Goal: Task Accomplishment & Management: Complete application form

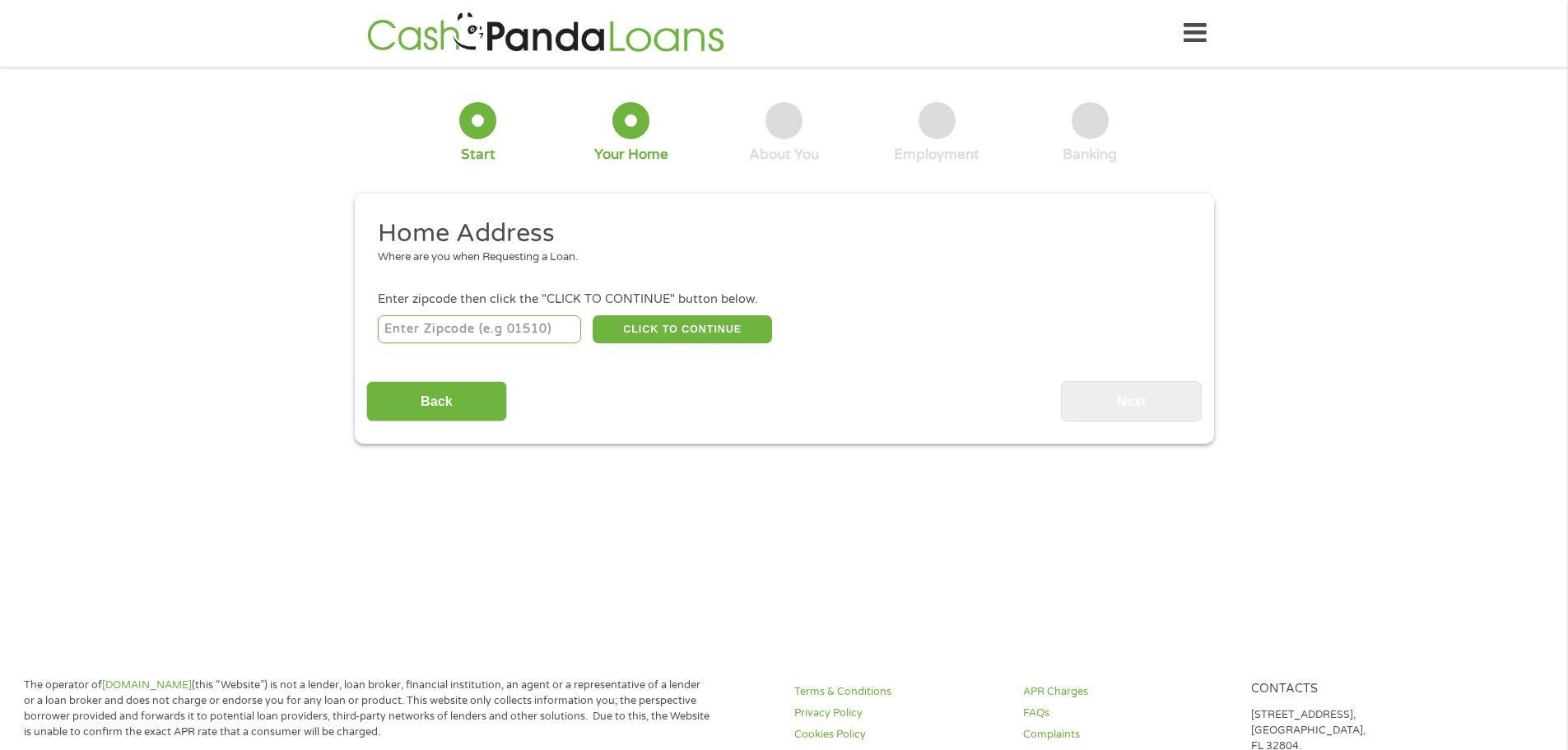
click at [525, 330] on input "number" at bounding box center [480, 329] width 203 height 28
type input "29842"
select select "[US_STATE]"
click at [693, 326] on button "CLICK TO CONTINUE" at bounding box center [682, 329] width 180 height 28
type input "29842"
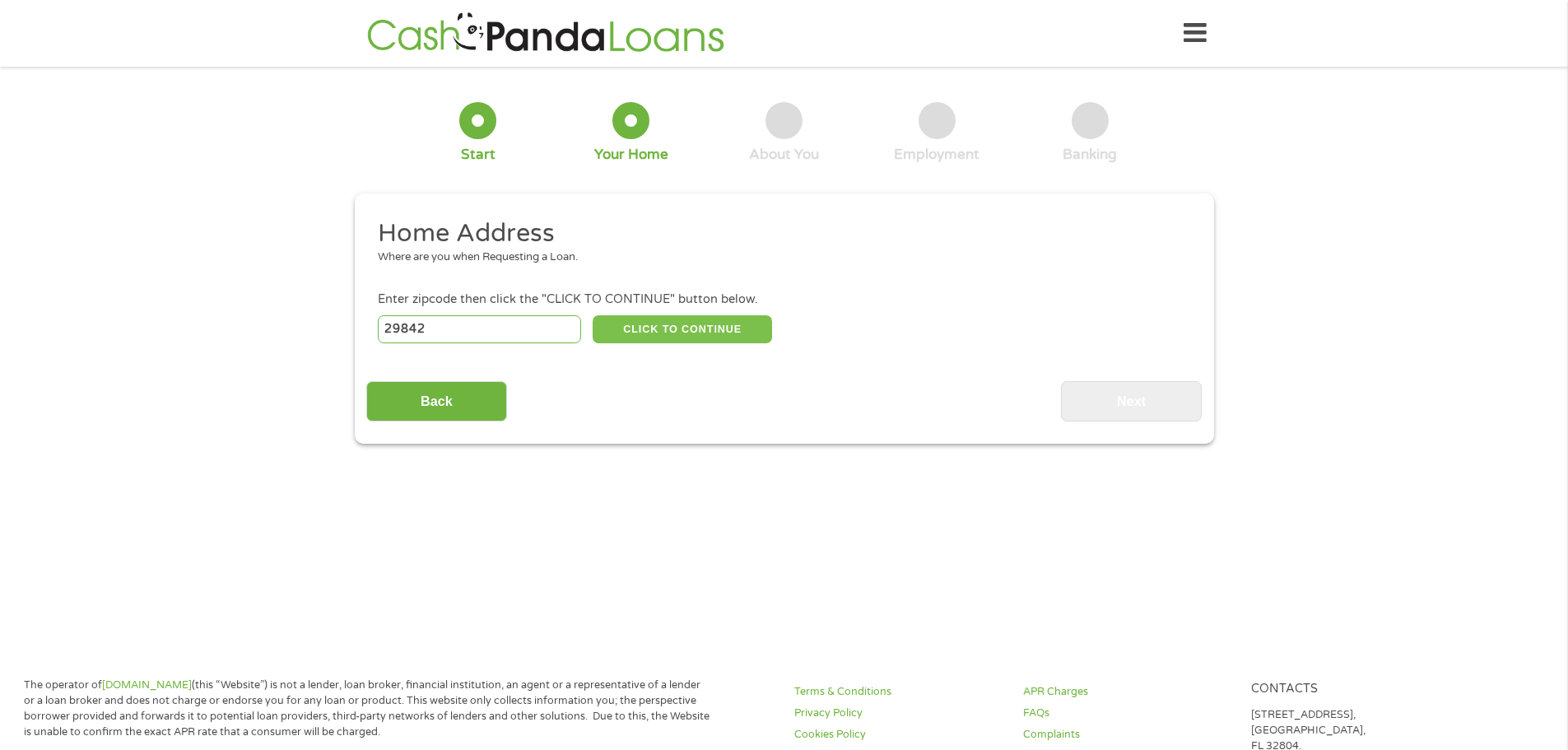
type input "[GEOGRAPHIC_DATA]"
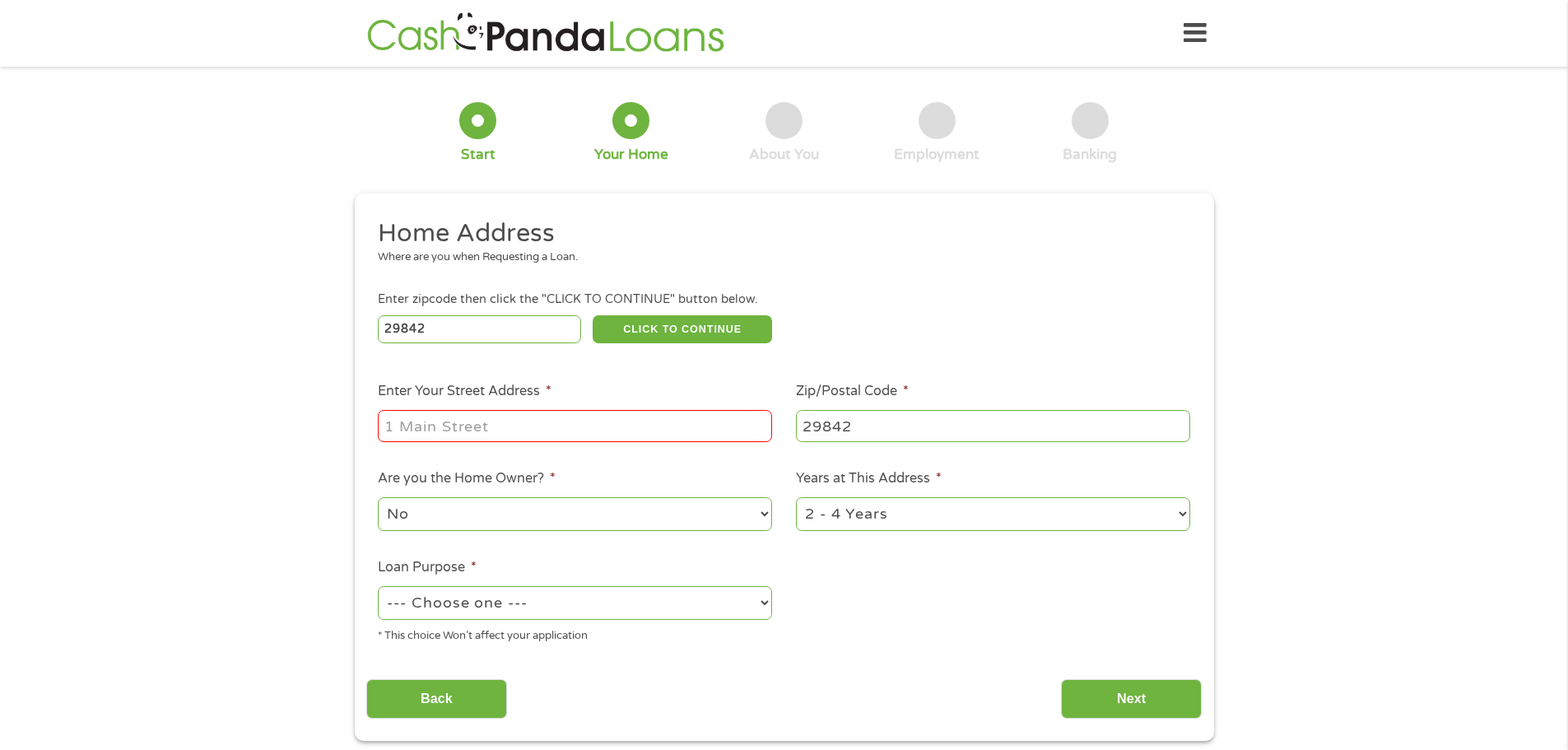
click at [606, 421] on input "Enter Your Street Address *" at bounding box center [575, 426] width 394 height 32
type input "[STREET_ADDRESS][PERSON_NAME]"
click at [569, 606] on select "--- Choose one --- Pay Bills Debt Consolidation Home Improvement Major Purchase…" at bounding box center [575, 603] width 394 height 34
select select "carloan"
click at [378, 586] on select "--- Choose one --- Pay Bills Debt Consolidation Home Improvement Major Purchase…" at bounding box center [575, 603] width 394 height 34
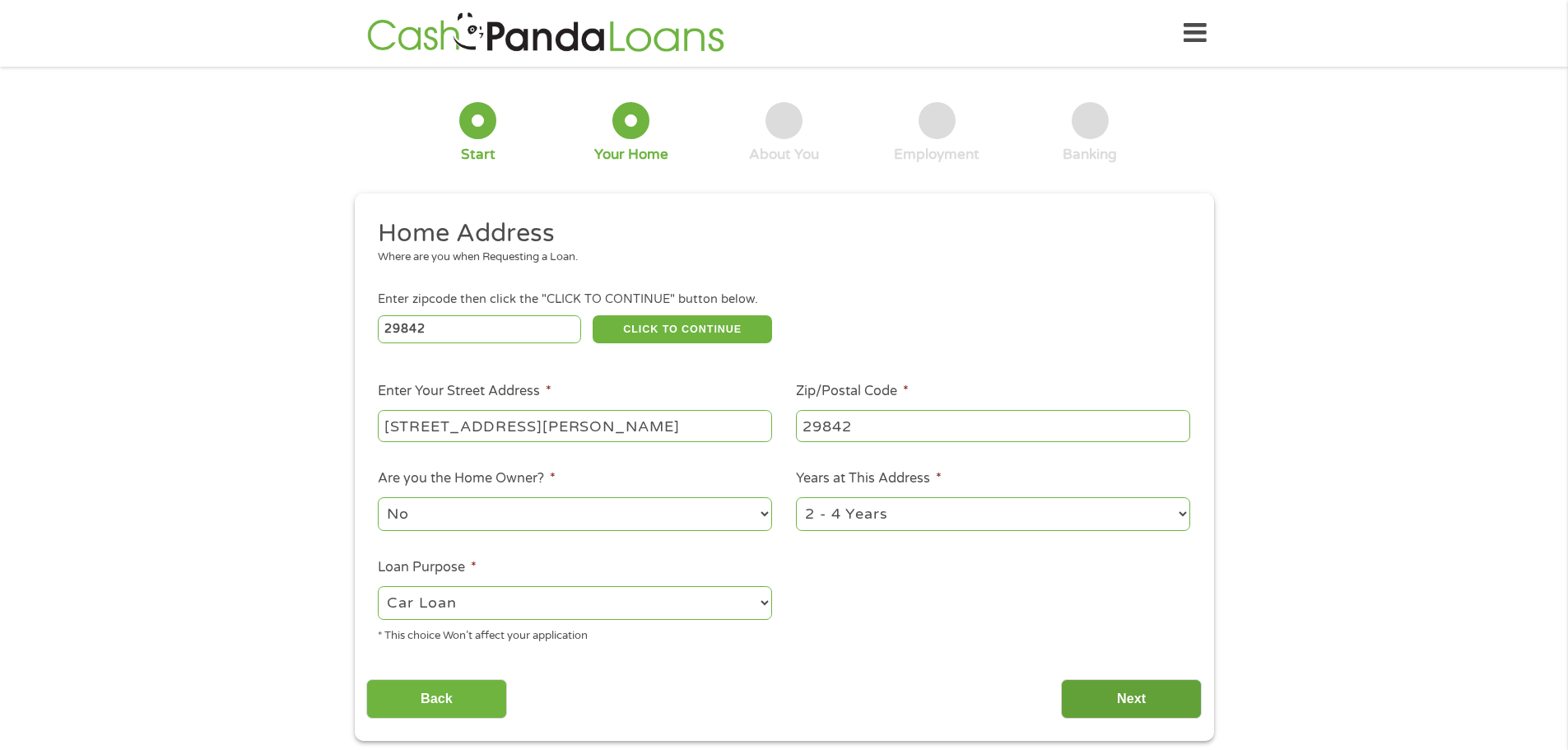
click at [1097, 690] on input "Next" at bounding box center [1131, 699] width 141 height 40
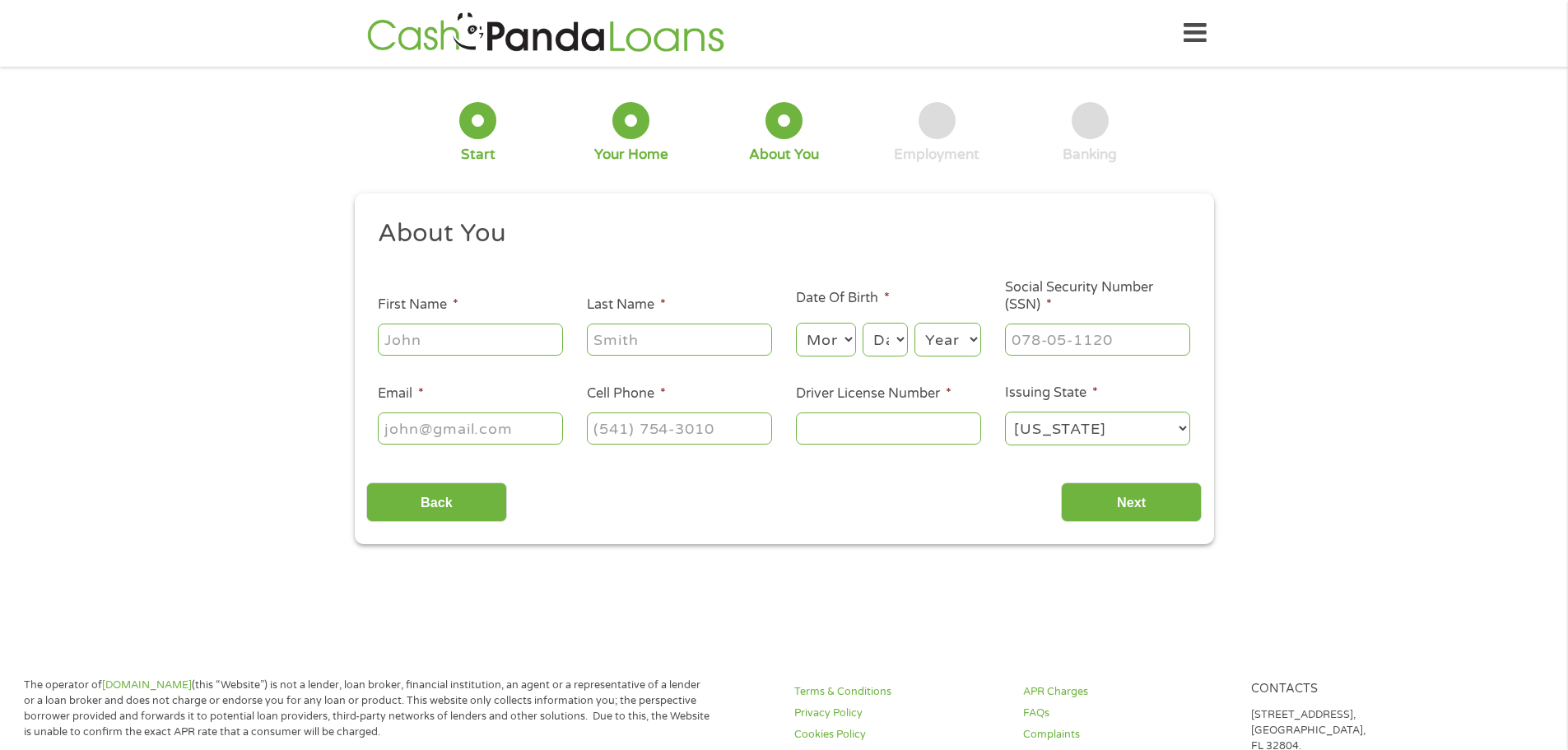
scroll to position [7, 7]
click at [539, 343] on input "First Name *" at bounding box center [470, 339] width 185 height 32
type input "[PERSON_NAME]"
type input "[EMAIL_ADDRESS][DOMAIN_NAME]"
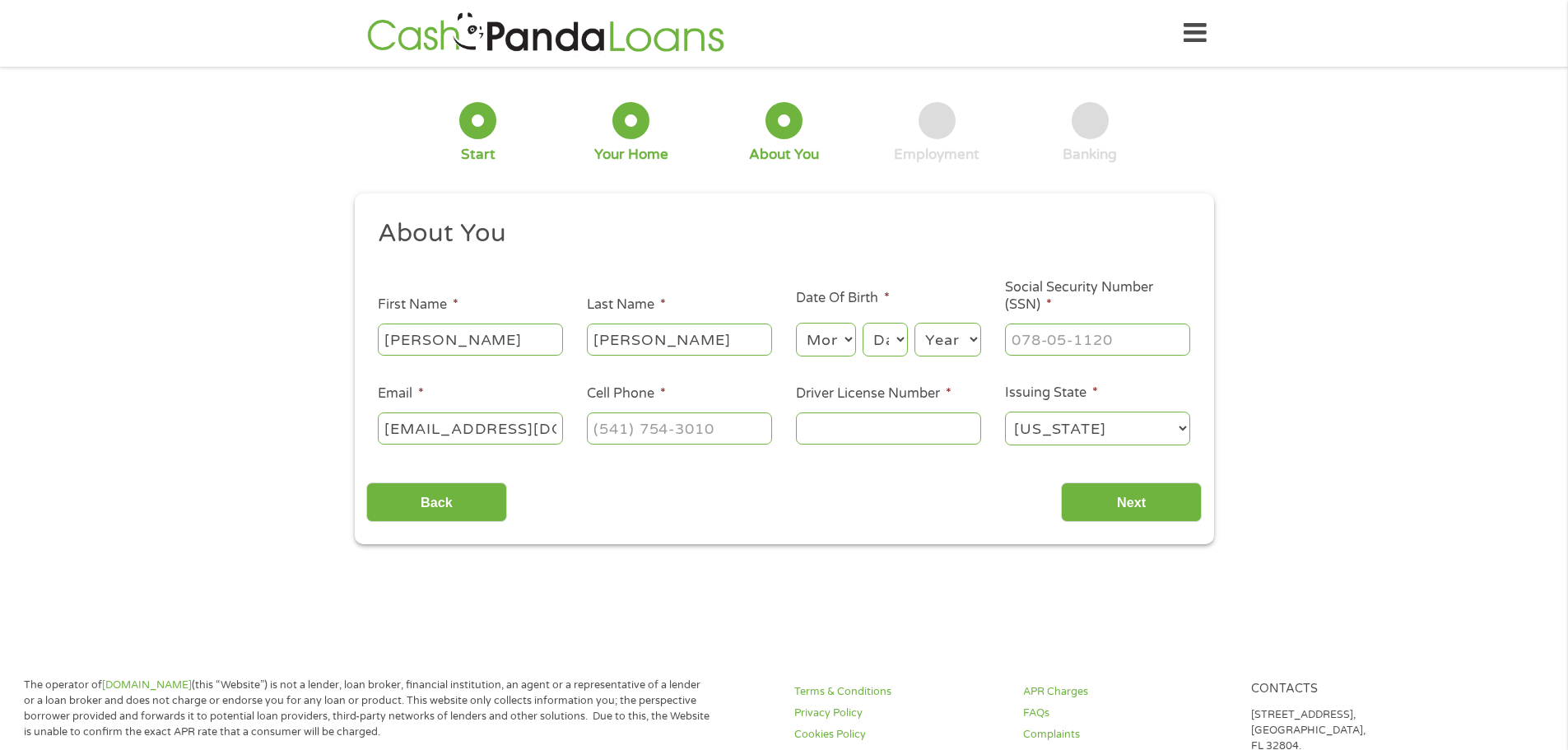
type input "7063946828"
select select "[US_STATE]"
type input "[PHONE_NUMBER]"
click at [826, 350] on select "Month 1 2 3 4 5 6 7 8 9 10 11 12" at bounding box center [826, 339] width 61 height 34
select select "4"
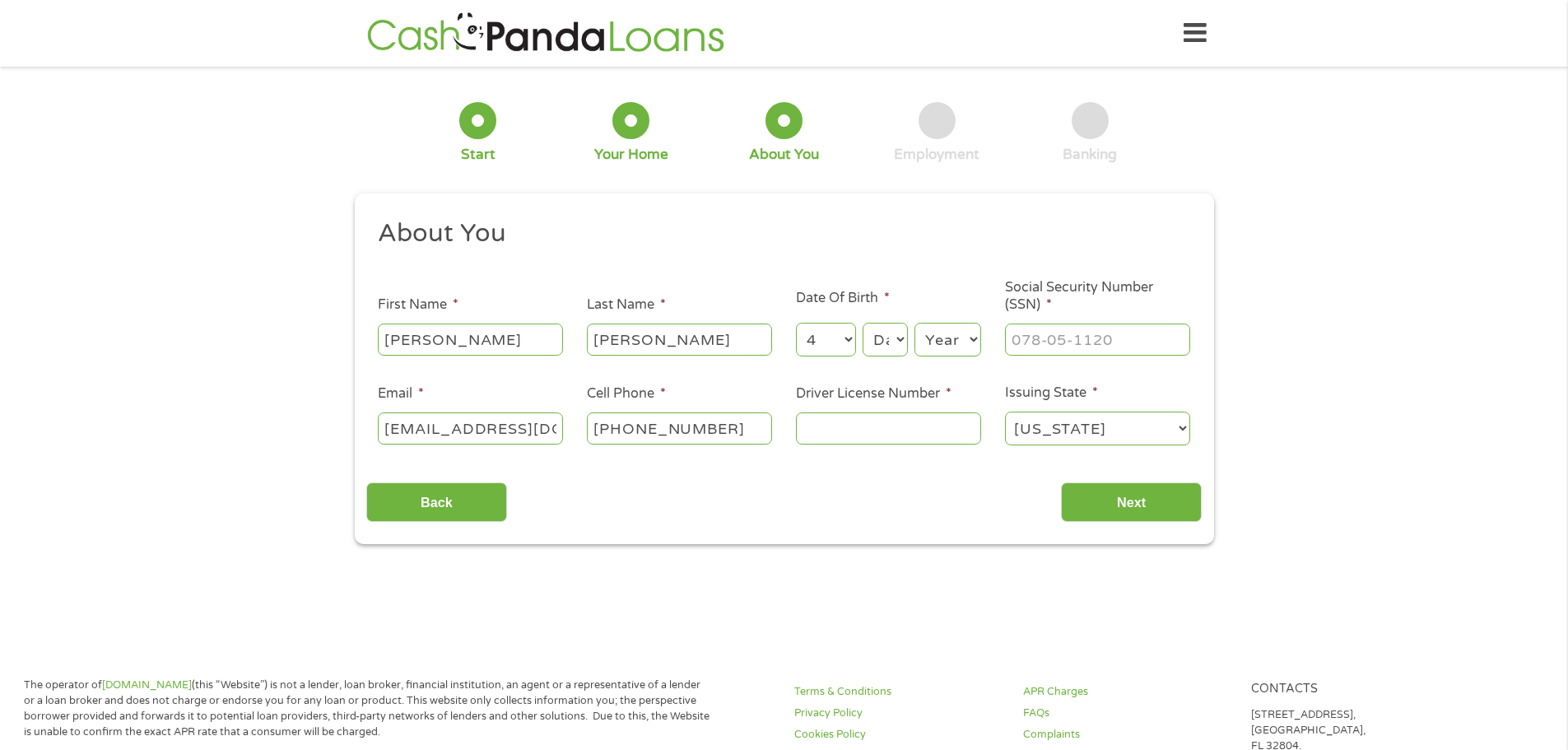
click at [797, 322] on select "Month 1 2 3 4 5 6 7 8 9 10 11 12" at bounding box center [826, 339] width 61 height 34
click at [884, 344] on select "Day 1 2 3 4 5 6 7 8 9 10 11 12 13 14 15 16 17 18 19 20 21 22 23 24 25 26 27 28 …" at bounding box center [885, 339] width 45 height 34
select select "11"
click at [863, 322] on select "Day 1 2 3 4 5 6 7 8 9 10 11 12 13 14 15 16 17 18 19 20 21 22 23 24 25 26 27 28 …" at bounding box center [885, 339] width 45 height 34
click at [952, 341] on select "Year [DATE] 2006 2005 2004 2003 2002 2001 2000 1999 1998 1997 1996 1995 1994 19…" at bounding box center [948, 339] width 67 height 34
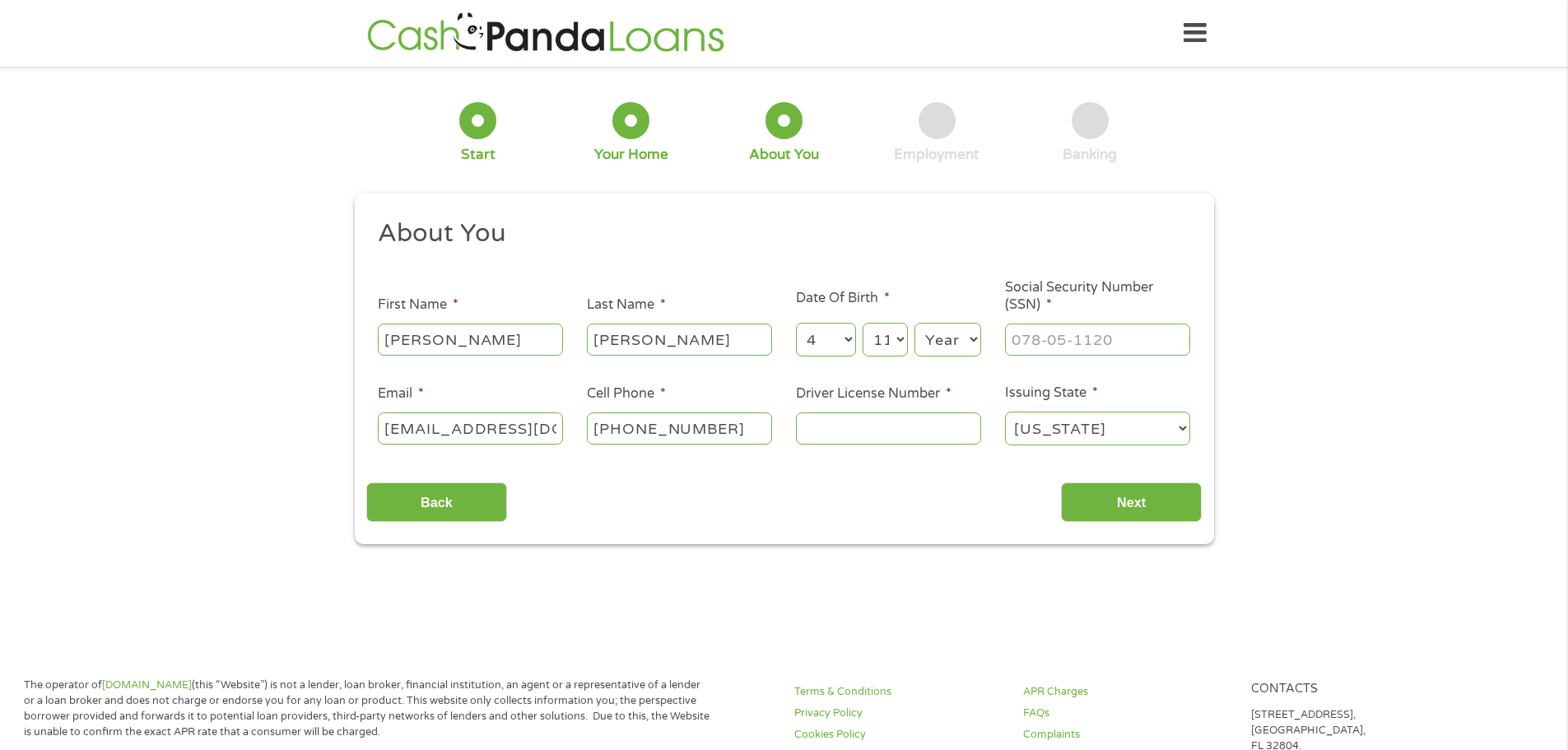
select select "1992"
click at [915, 322] on select "Year [DATE] 2006 2005 2004 2003 2002 2001 2000 1999 1998 1997 1996 1995 1994 19…" at bounding box center [948, 339] width 67 height 34
click at [1038, 345] on input "___-__-____" at bounding box center [1098, 339] width 185 height 32
type input "249-89-3016"
click at [953, 423] on input "Driver License Number *" at bounding box center [889, 429] width 185 height 32
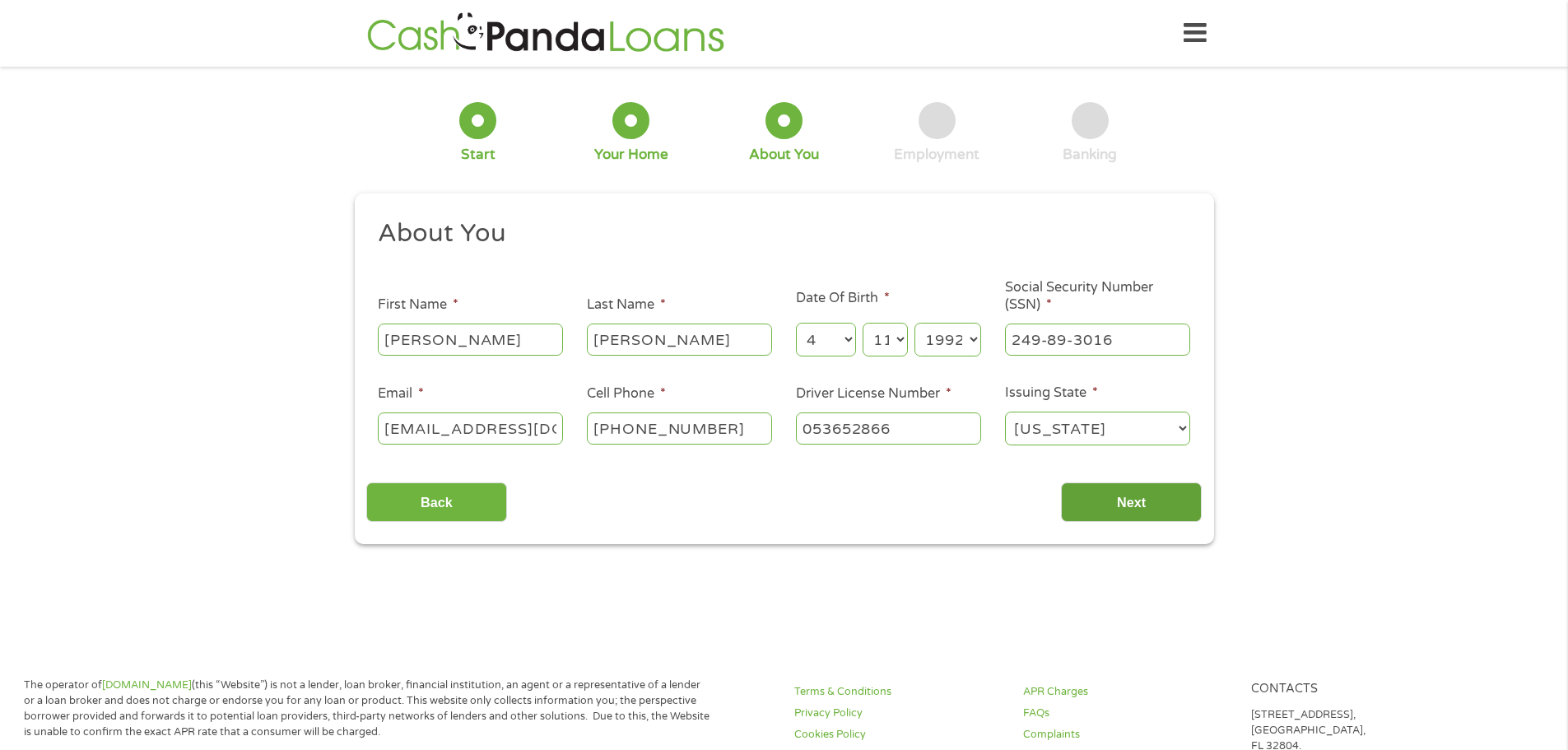
type input "053652866"
click at [1115, 508] on input "Next" at bounding box center [1131, 502] width 141 height 40
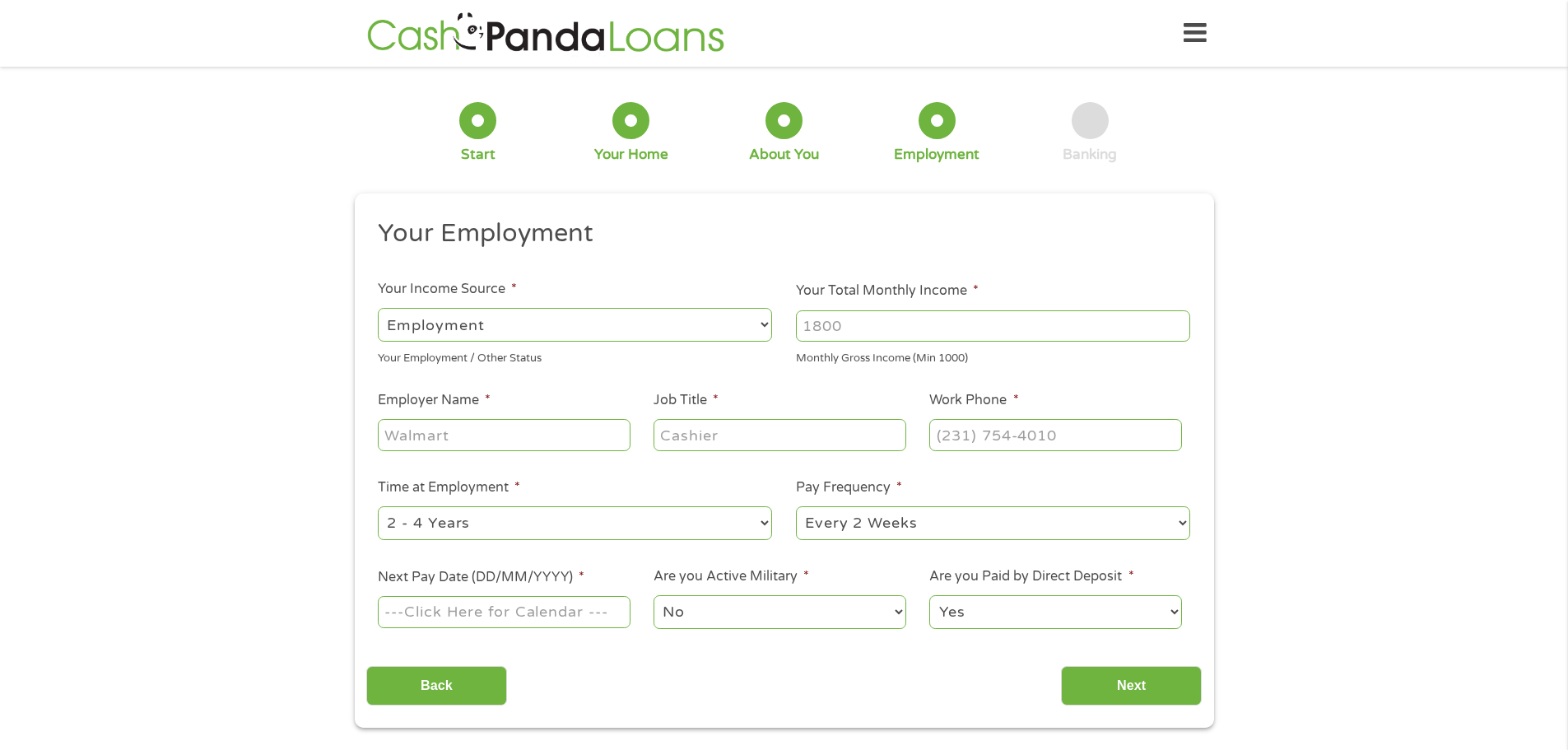
click at [875, 335] on input "Your Total Monthly Income *" at bounding box center [993, 326] width 394 height 32
type input "1698"
click at [459, 445] on input "Employer Name *" at bounding box center [504, 435] width 252 height 32
type input "[PERSON_NAME] Transportation"
type input "Manager"
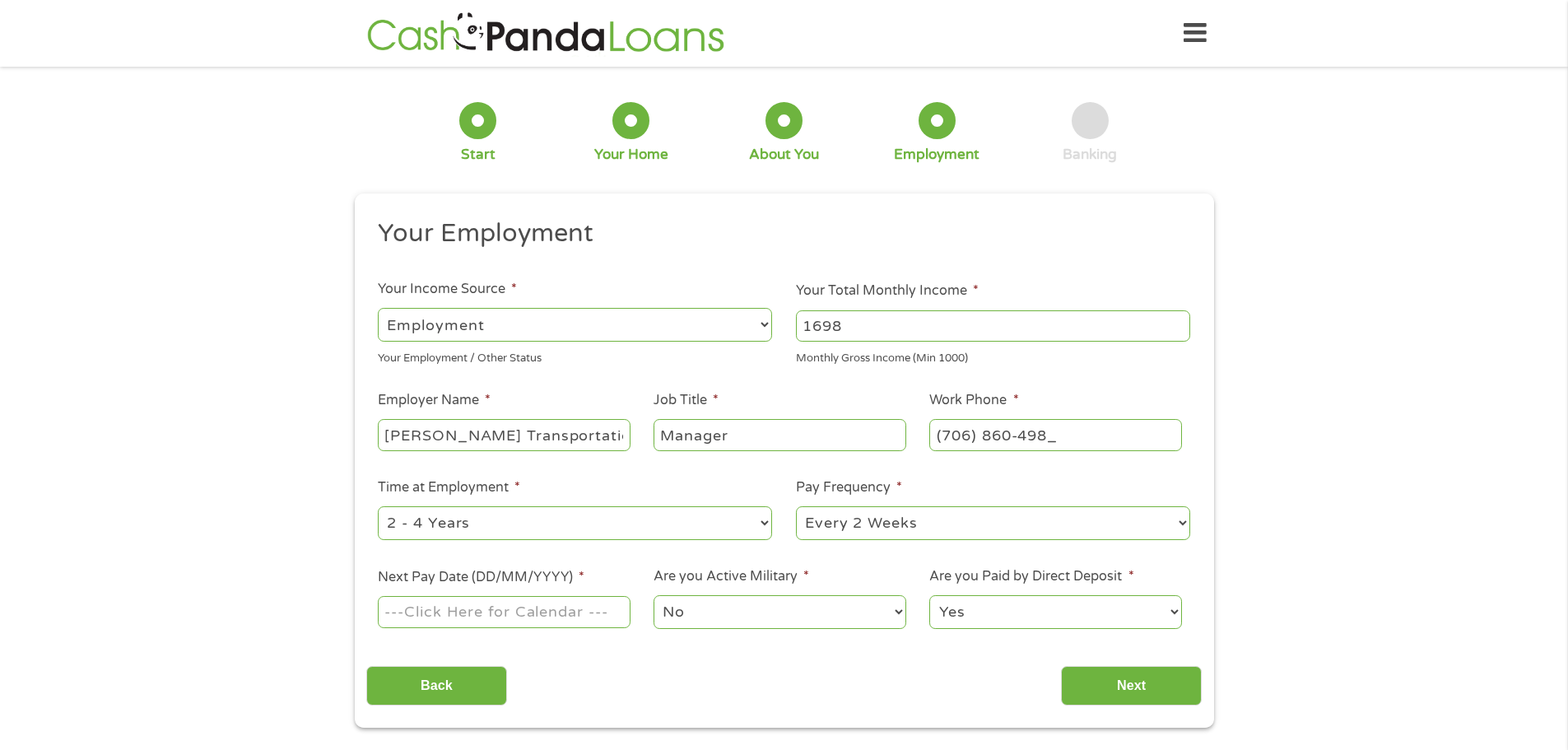
type input "[PHONE_NUMBER]"
select select "60months"
type input "[DATE]"
click at [763, 614] on select "No Yes" at bounding box center [780, 612] width 252 height 34
click at [654, 595] on select "No Yes" at bounding box center [780, 612] width 252 height 34
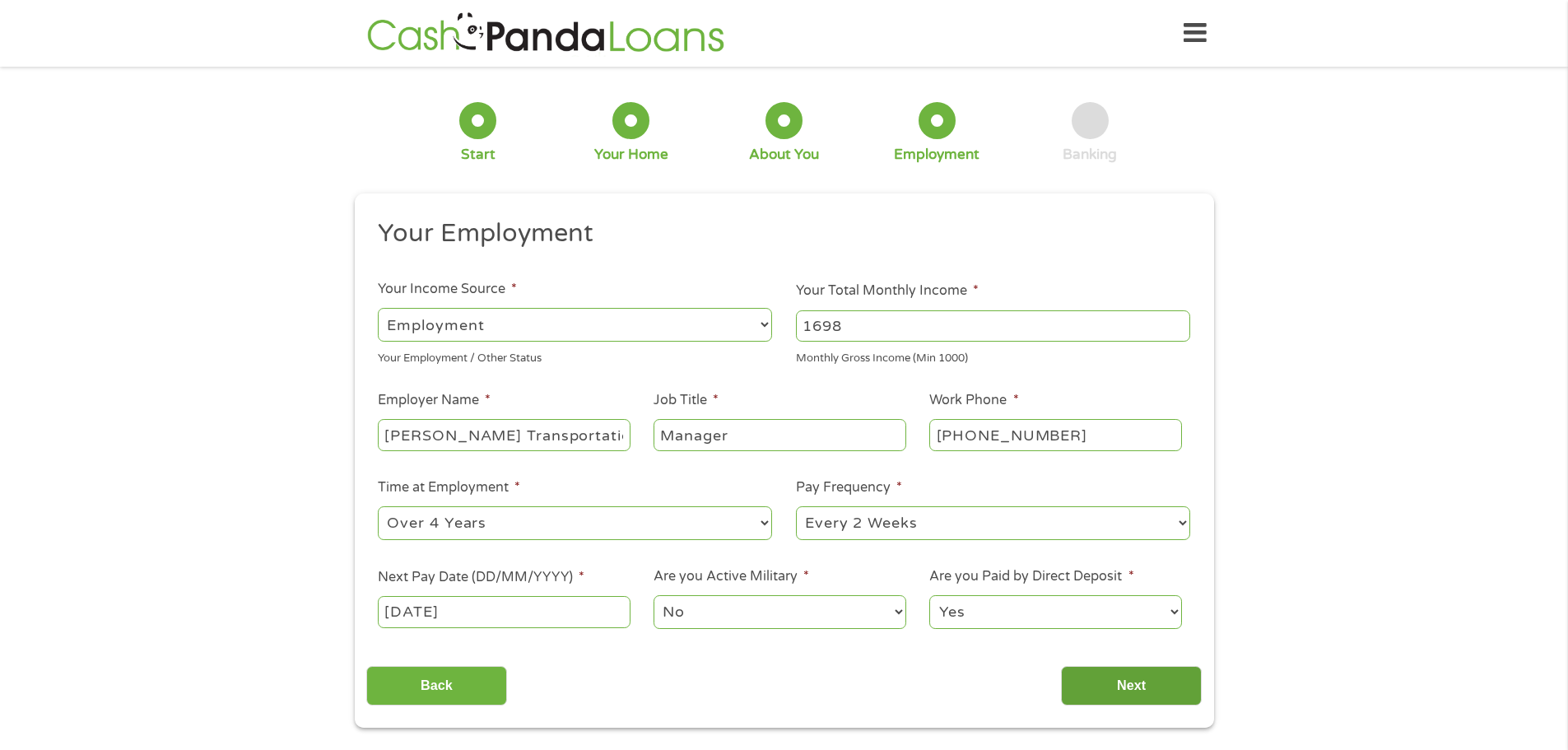
click at [1143, 684] on input "Next" at bounding box center [1131, 686] width 141 height 40
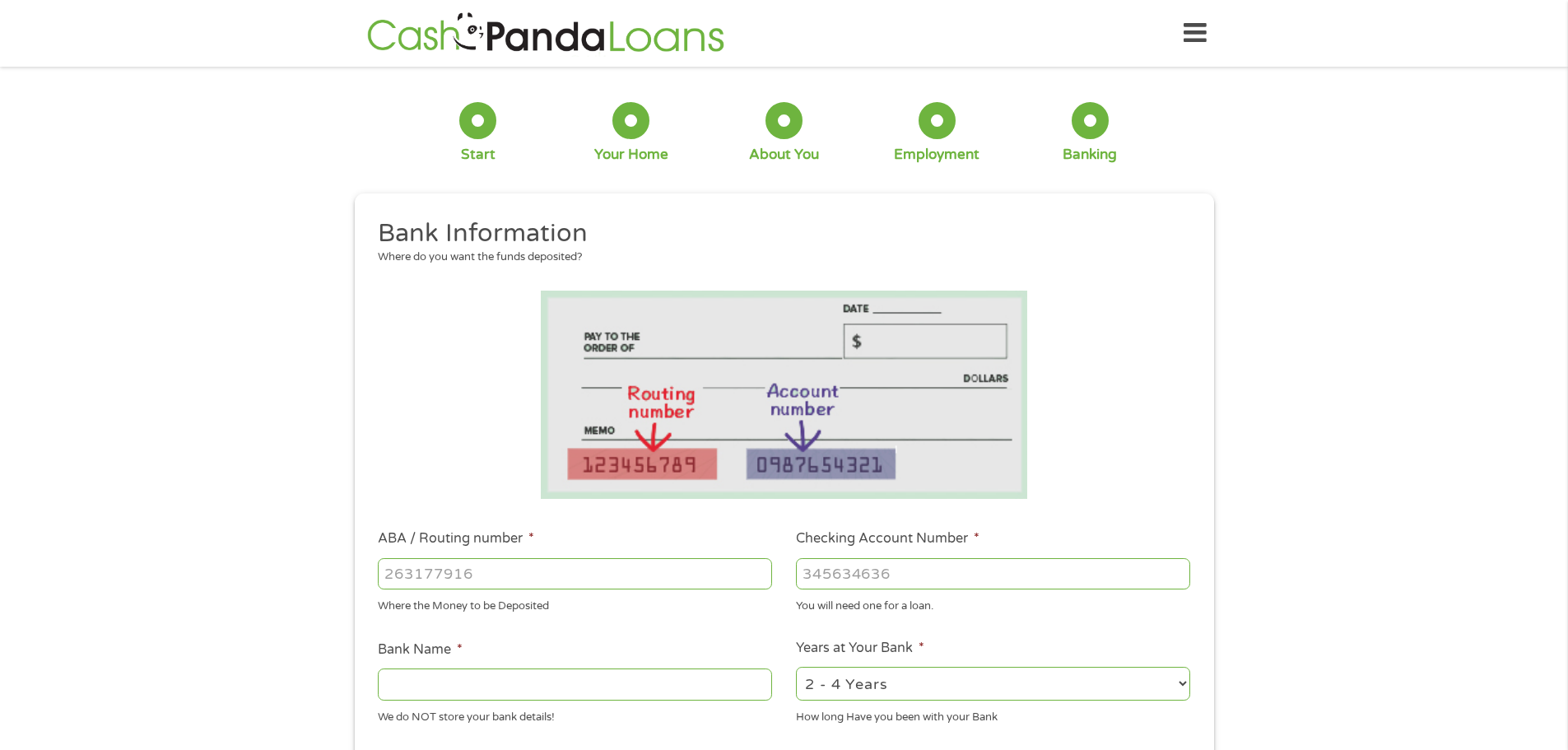
click at [627, 586] on input "ABA / Routing number *" at bounding box center [575, 574] width 394 height 32
type input "256074974"
type input "NAVY FEDERAL CREDIT UNION"
type input "256074974"
click at [875, 580] on input "Checking Account Number *" at bounding box center [993, 574] width 394 height 32
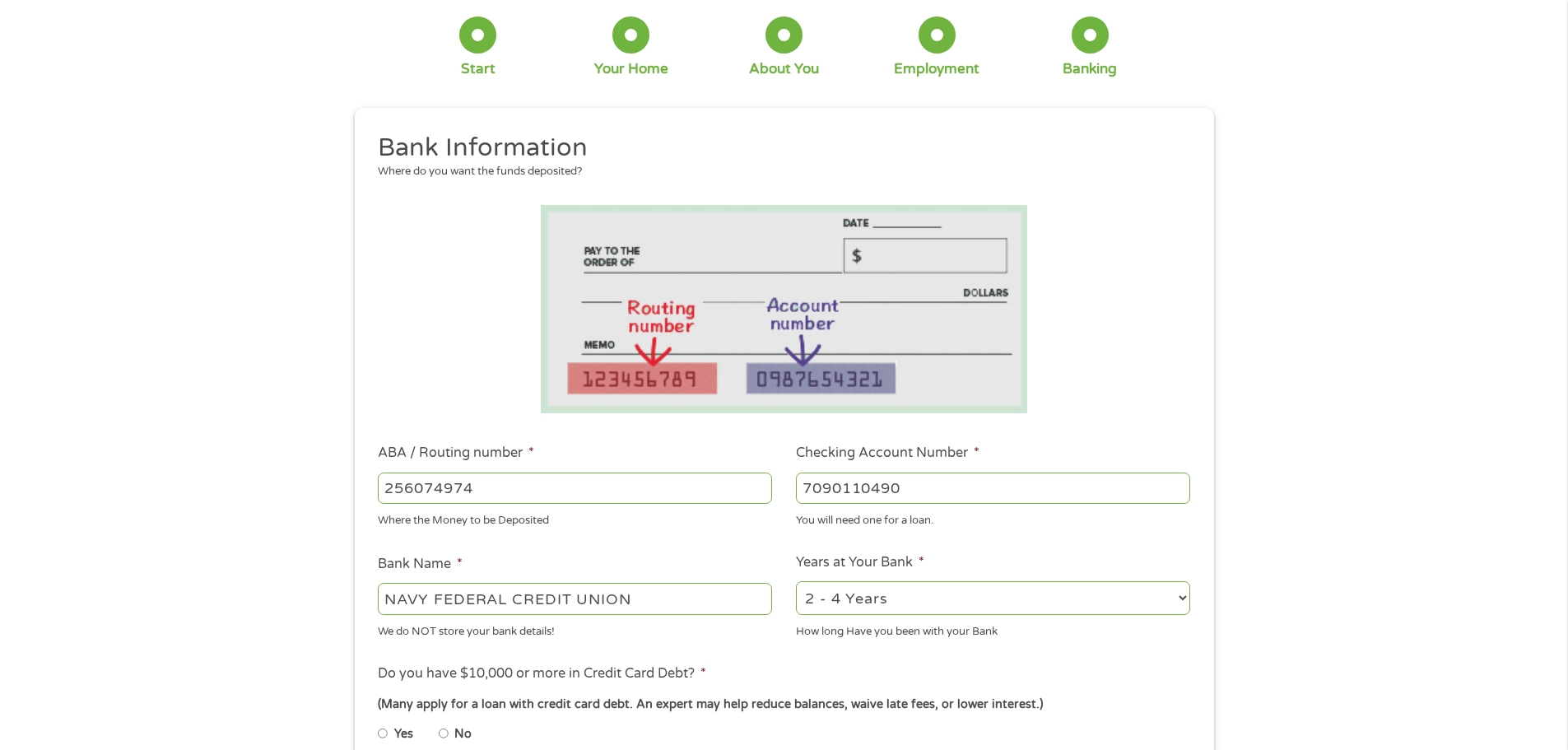
scroll to position [165, 0]
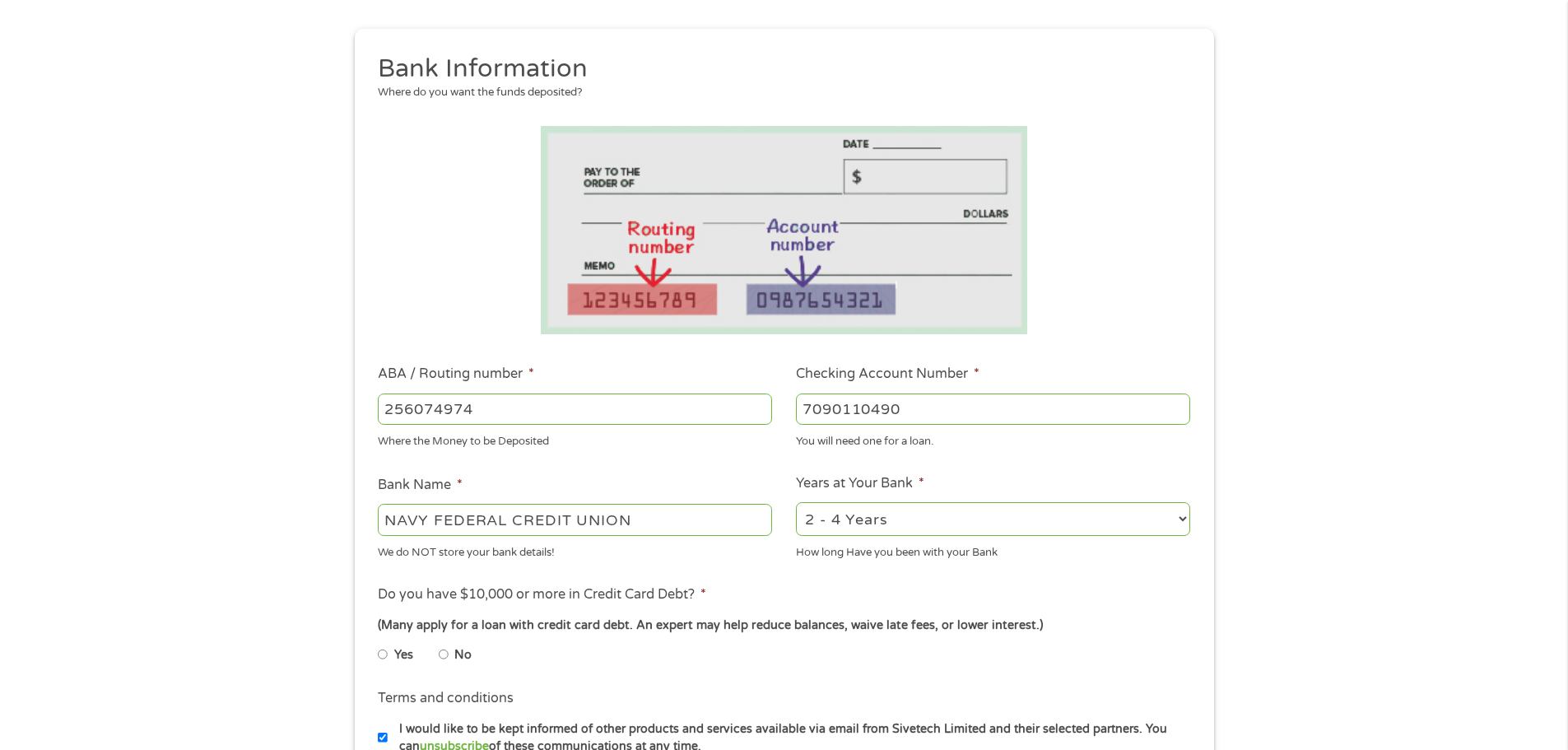
type input "7090110490"
click at [882, 525] on select "2 - 4 Years 6 - 12 Months 1 - 2 Years Over 4 Years" at bounding box center [993, 519] width 394 height 34
select select "24months"
click at [797, 502] on select "2 - 4 Years 6 - 12 Months 1 - 2 Years Over 4 Years" at bounding box center [993, 519] width 394 height 34
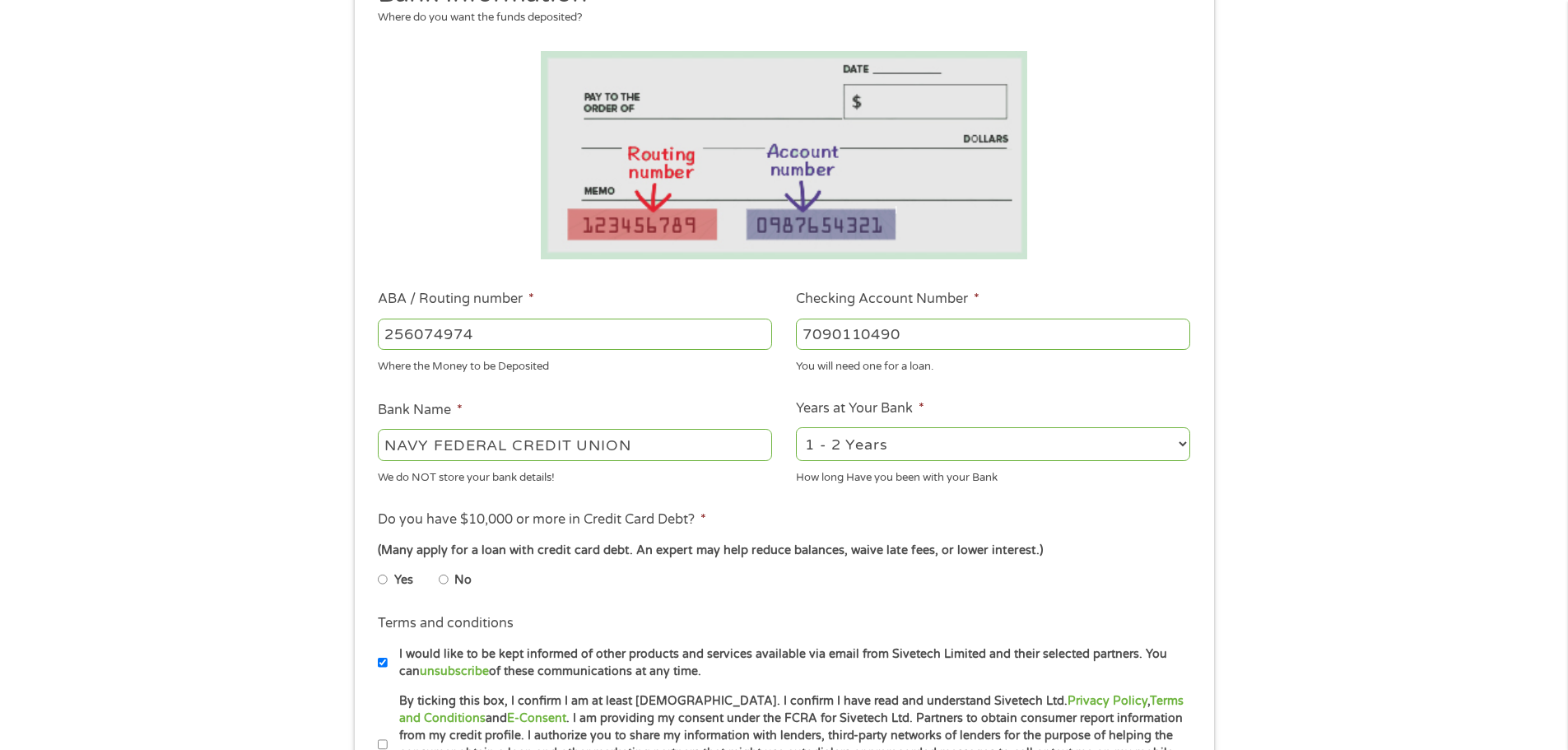
scroll to position [329, 0]
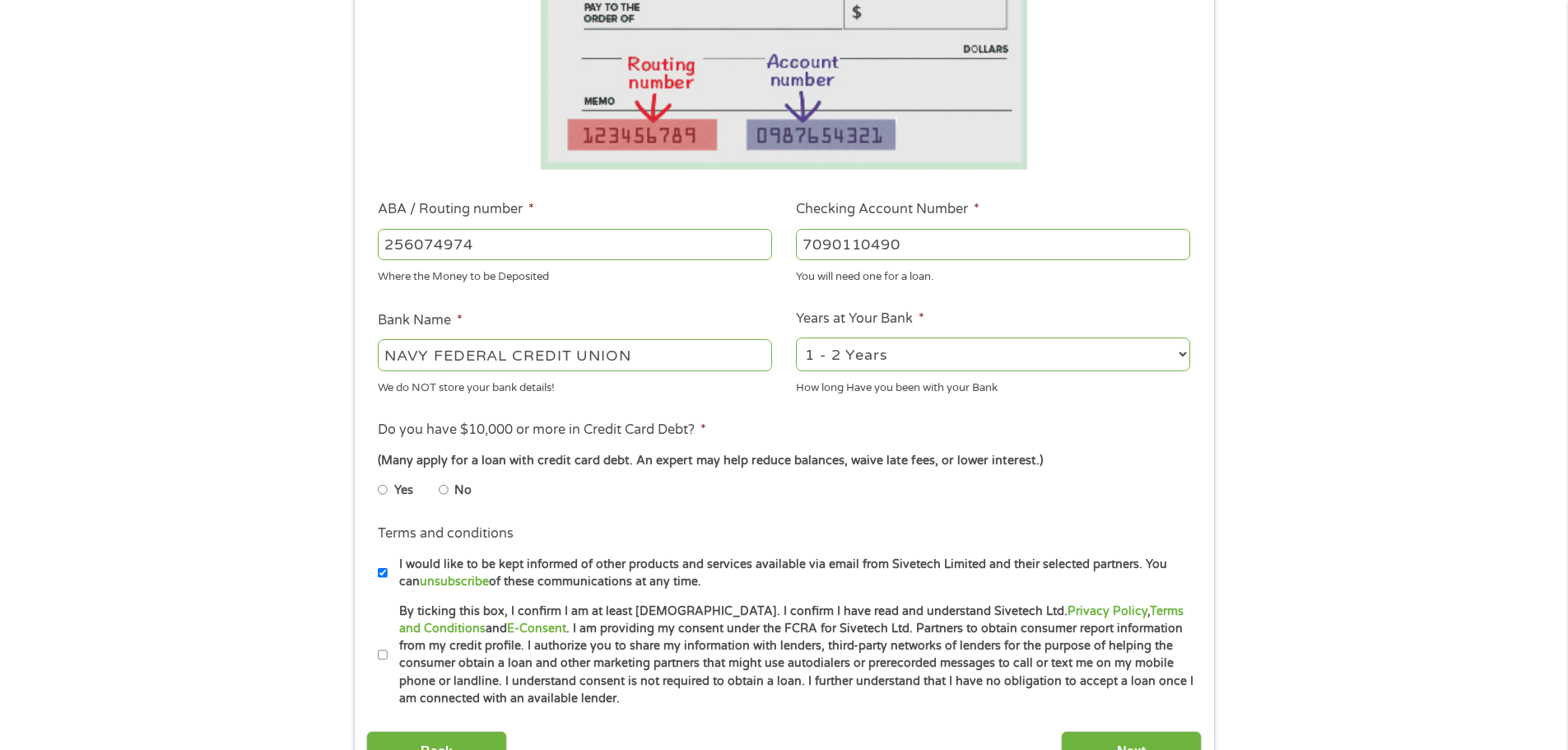
click at [457, 488] on label "No" at bounding box center [463, 490] width 18 height 18
click at [449, 488] on input "No" at bounding box center [443, 490] width 10 height 26
radio input "true"
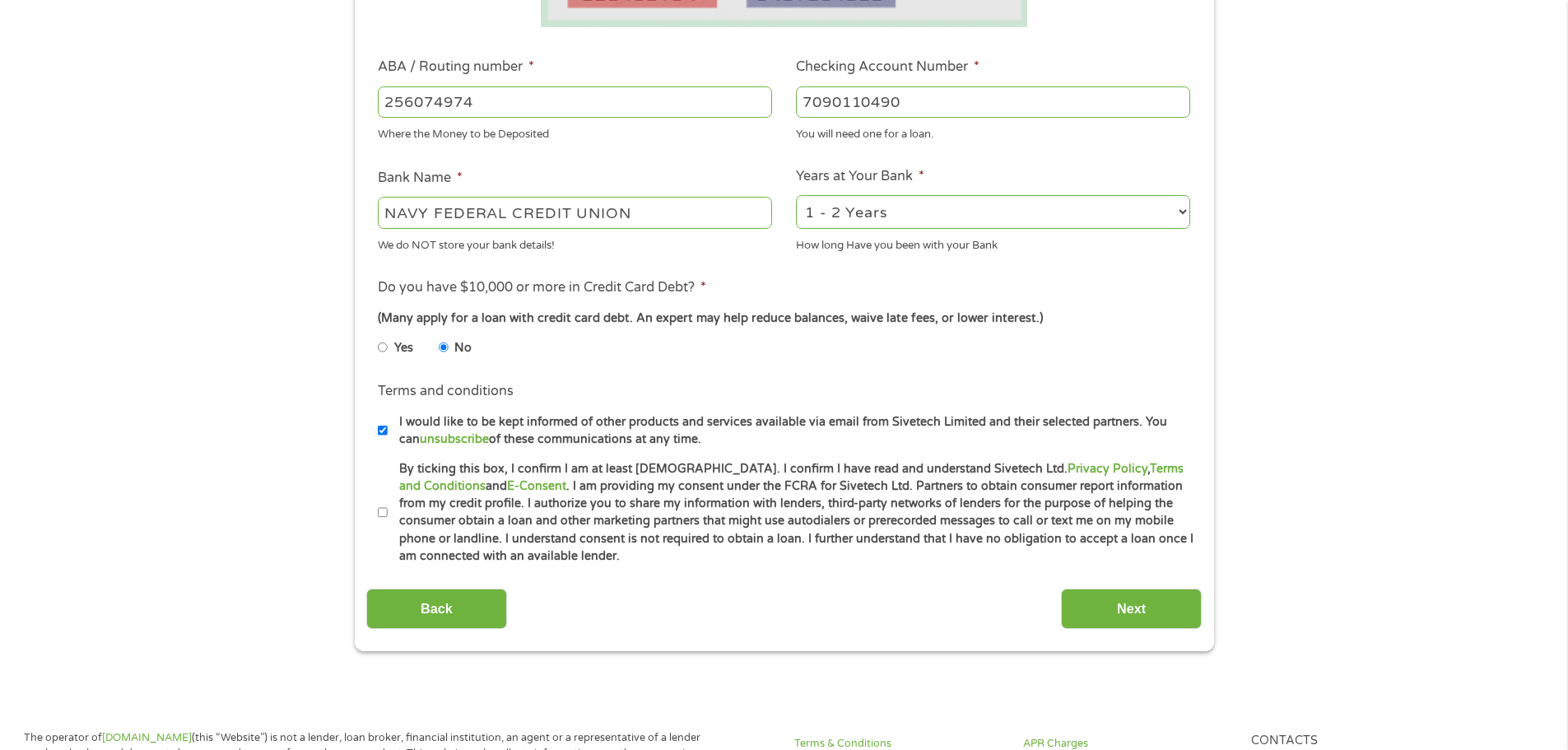
scroll to position [494, 0]
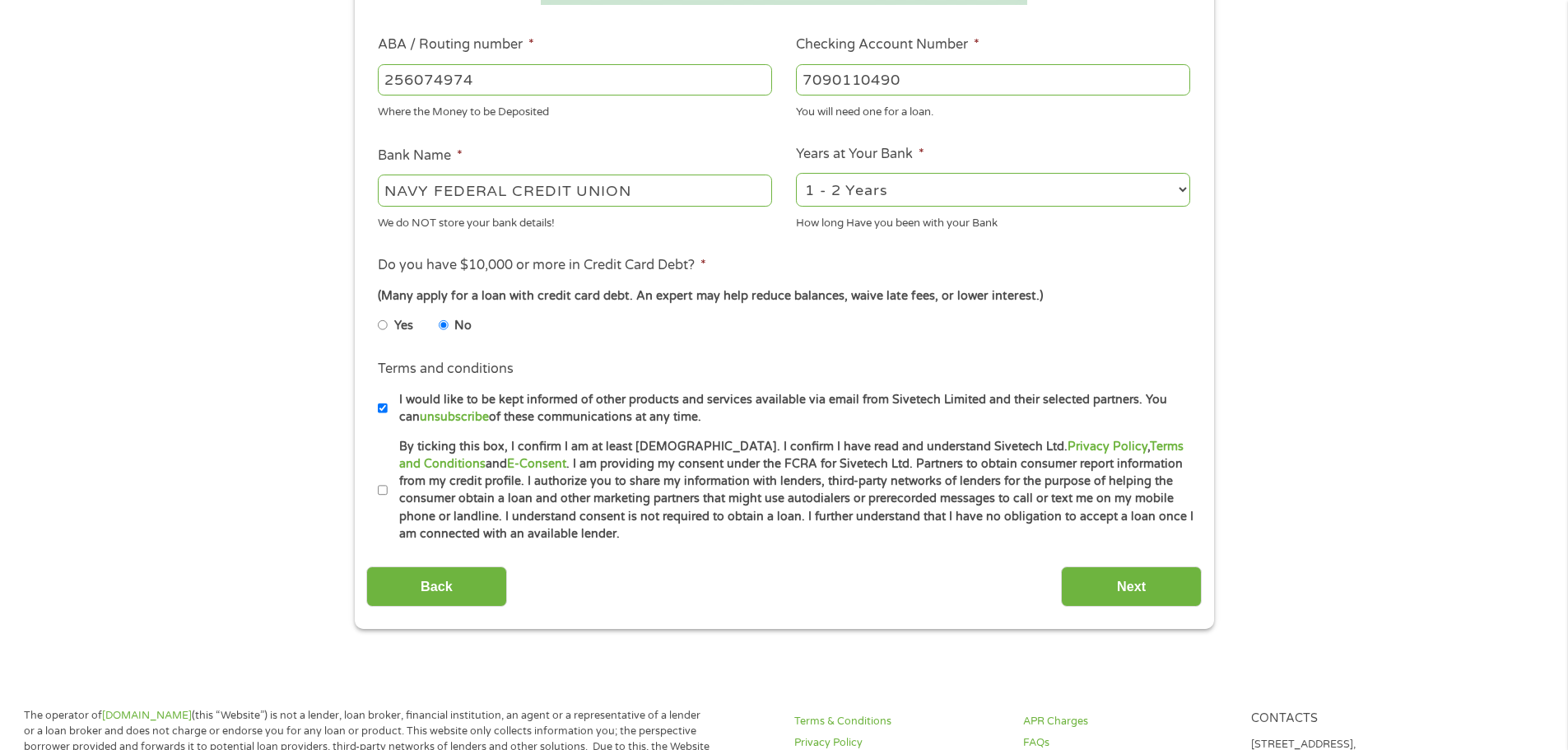
click at [384, 410] on input "I would like to be kept informed of other products and services available via e…" at bounding box center [383, 408] width 10 height 26
checkbox input "false"
click at [390, 489] on label "By ticking this box, I confirm I am at least [DEMOGRAPHIC_DATA]. I confirm I ha…" at bounding box center [791, 490] width 808 height 105
click at [388, 489] on input "By ticking this box, I confirm I am at least [DEMOGRAPHIC_DATA]. I confirm I ha…" at bounding box center [383, 491] width 10 height 26
checkbox input "true"
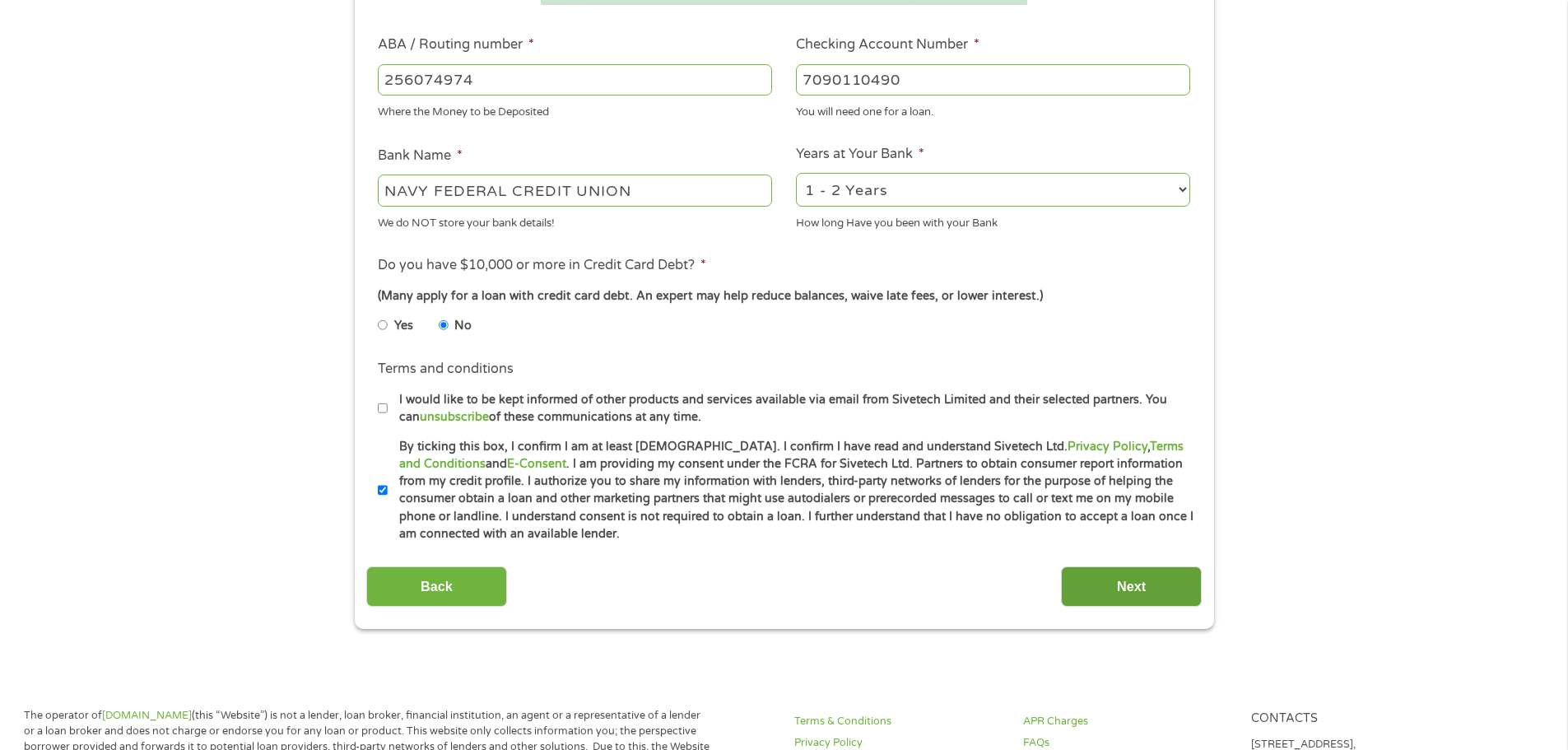
click at [1098, 584] on input "Next" at bounding box center [1131, 586] width 141 height 40
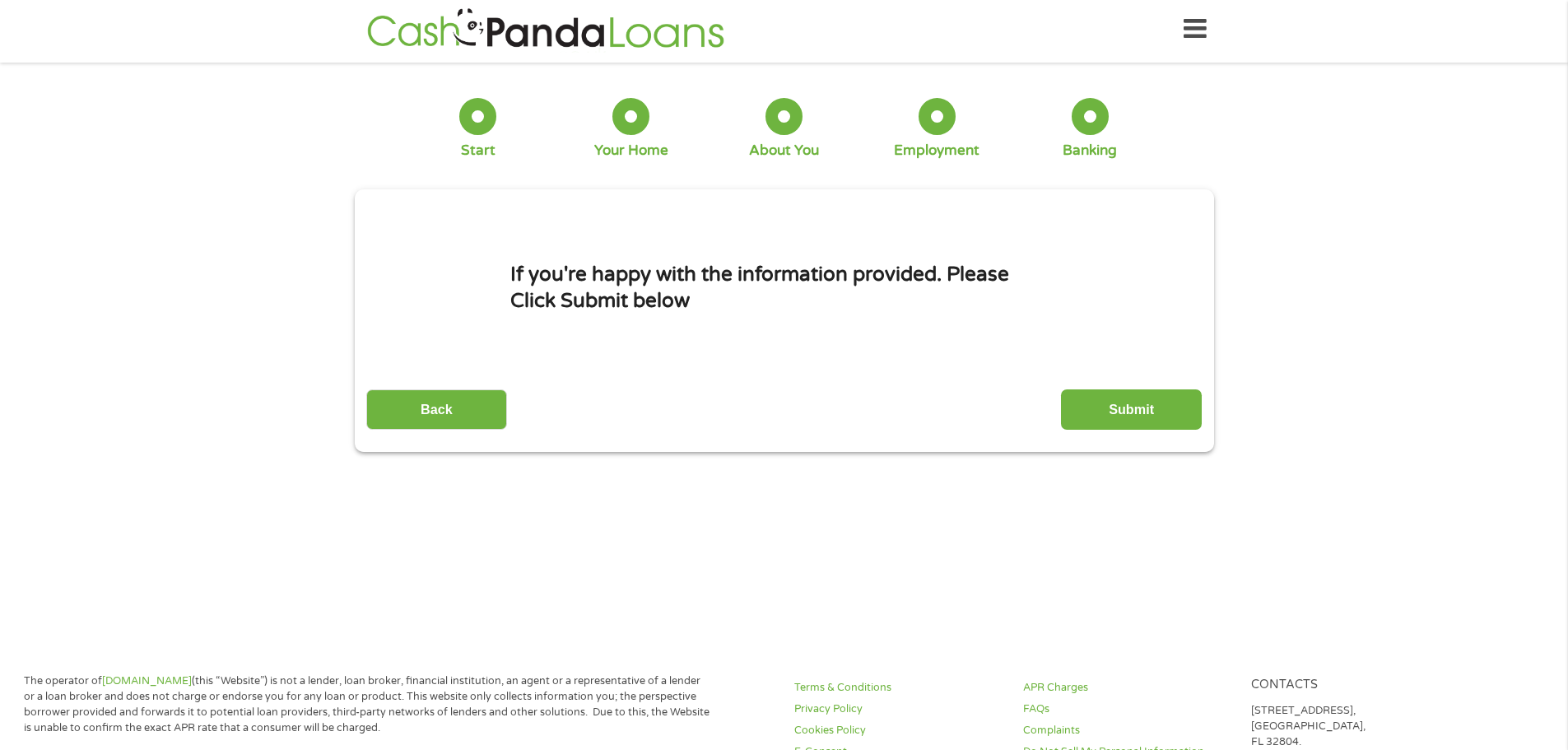
scroll to position [0, 0]
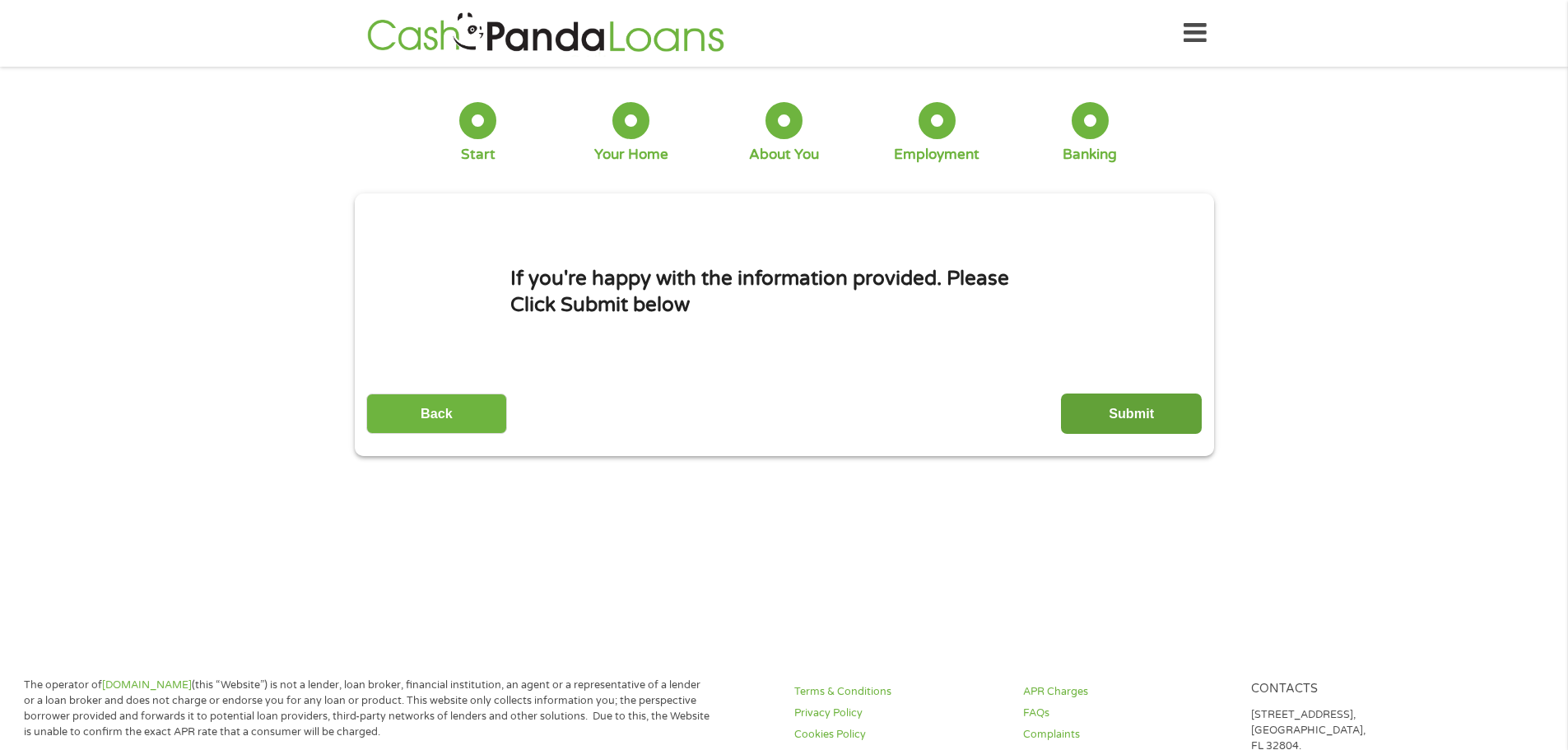
click at [1070, 408] on input "Submit" at bounding box center [1131, 413] width 141 height 40
